Goal: Find specific page/section: Find specific page/section

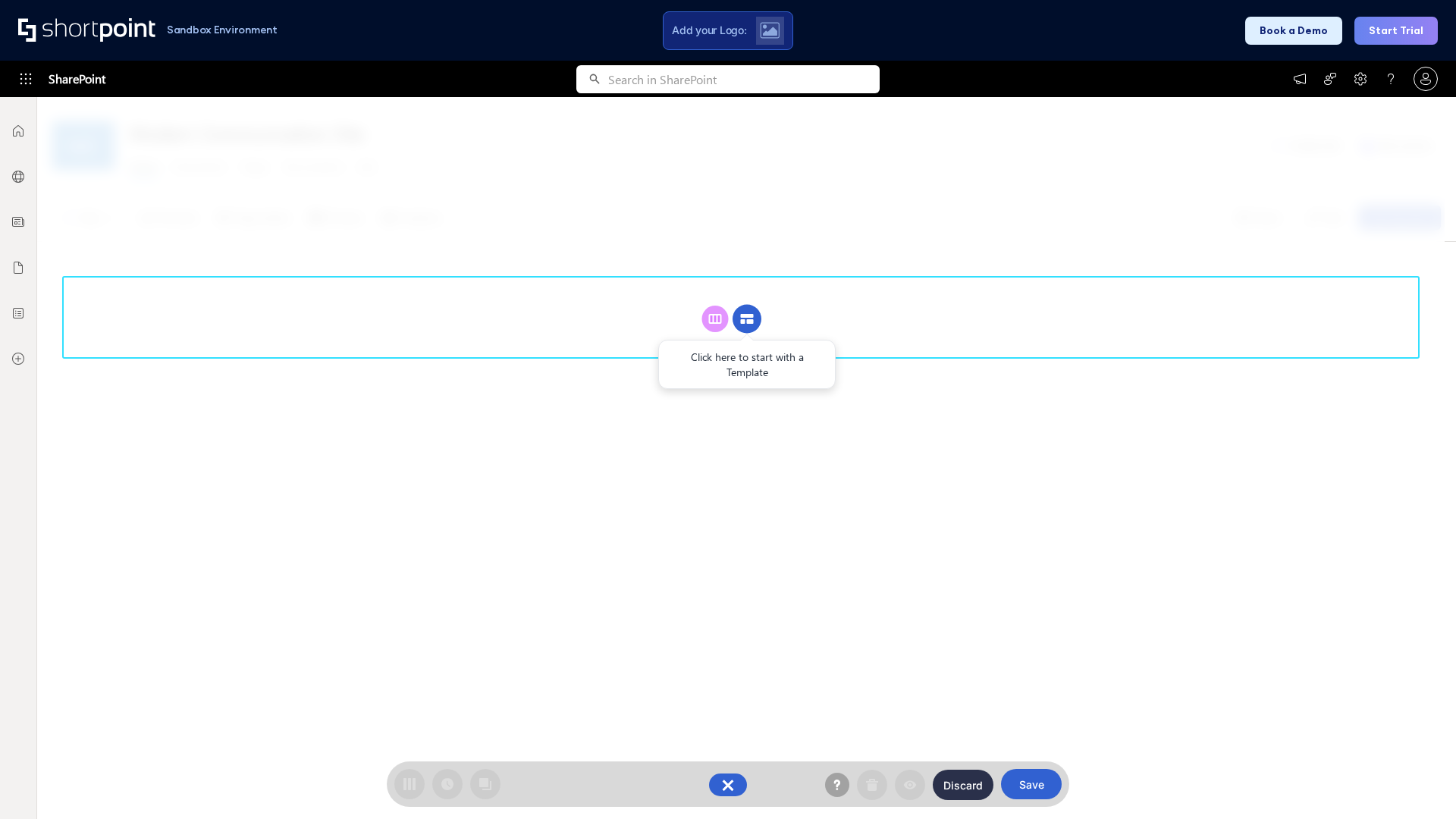
click at [747, 318] on circle at bounding box center [748, 319] width 29 height 29
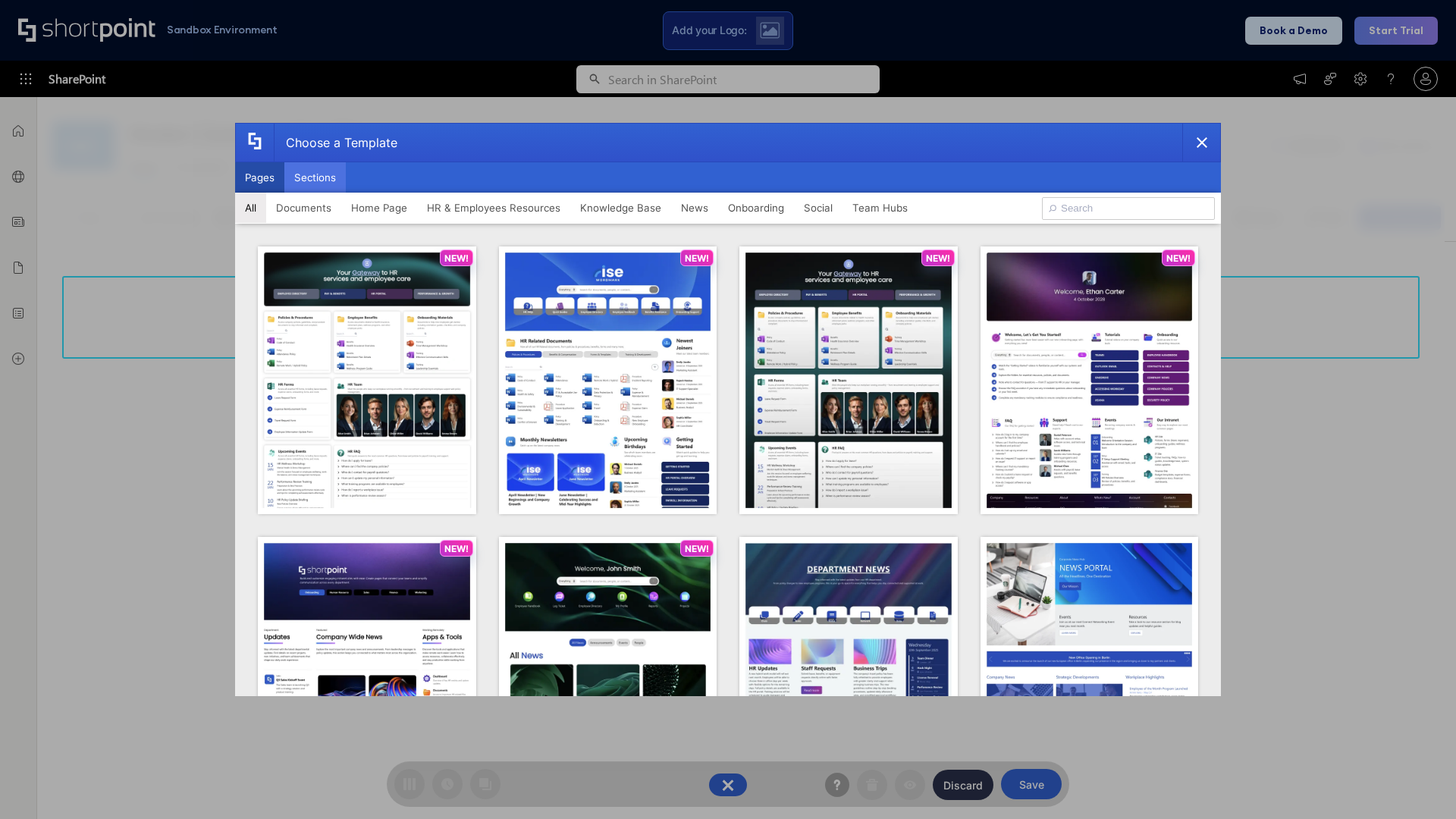
click at [315, 177] on button "Sections" at bounding box center [315, 178] width 61 height 31
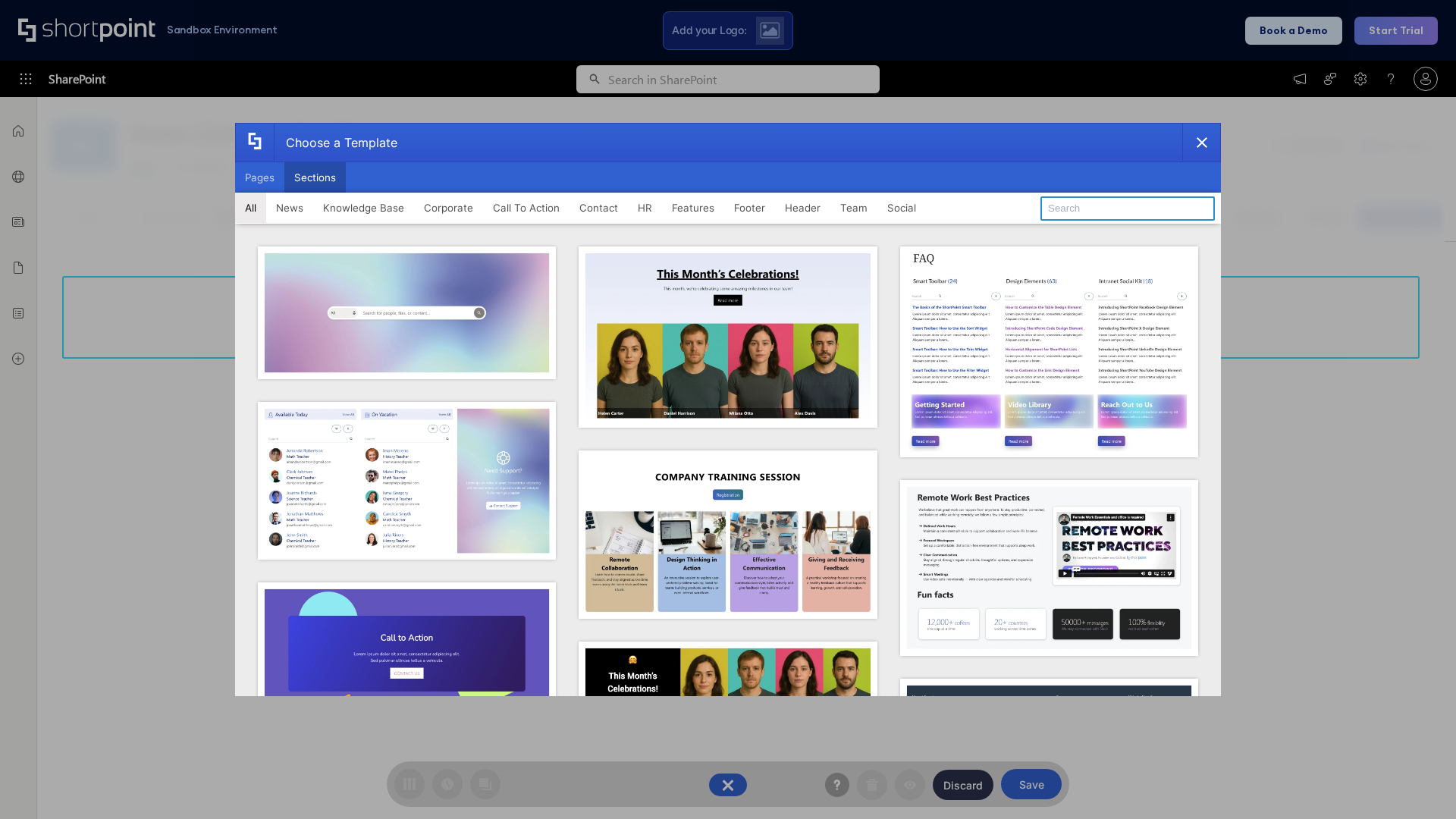
type input "Footer 8"
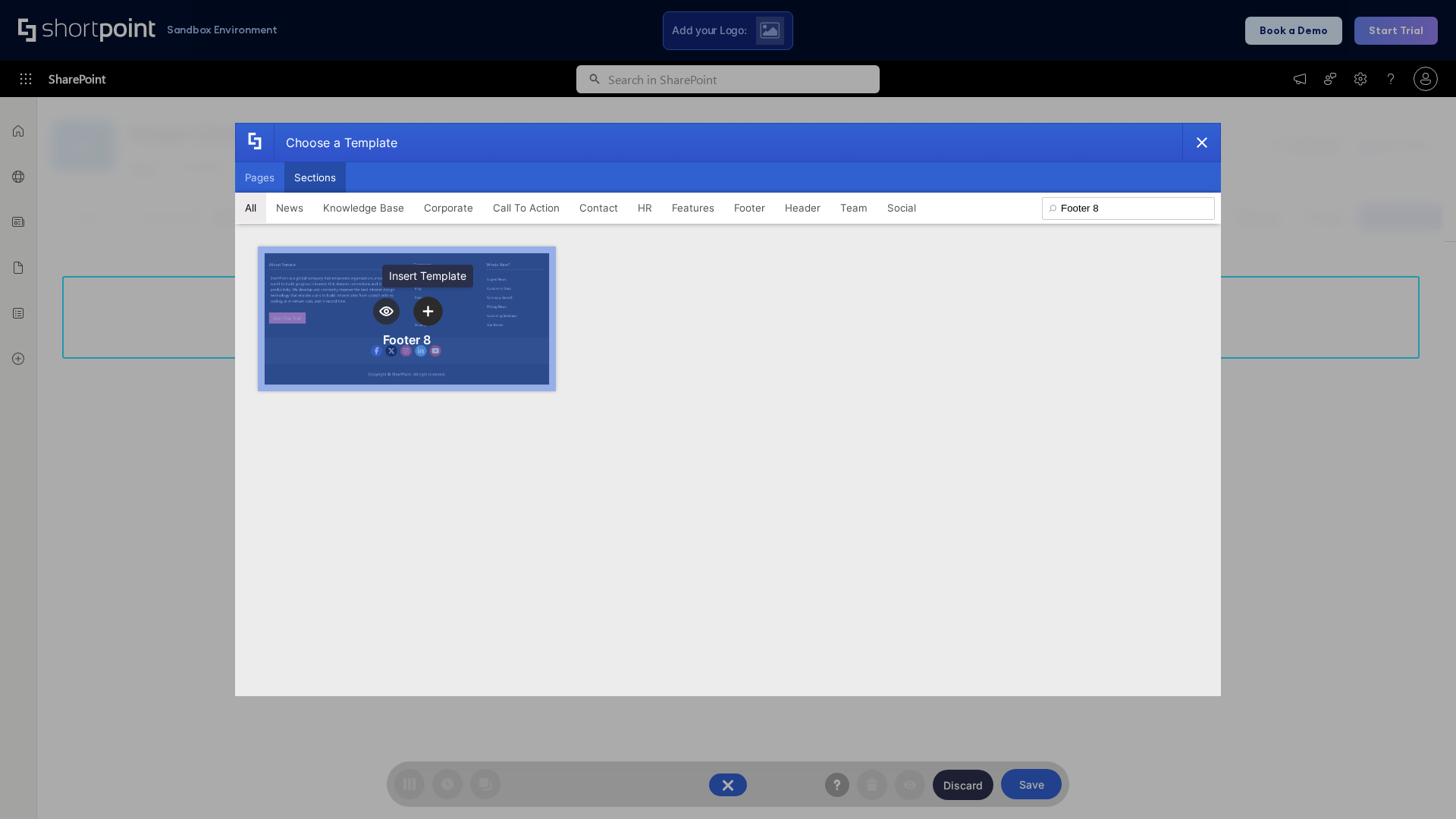
click at [427, 311] on icon "template selector" at bounding box center [427, 311] width 10 height 10
